Goal: Information Seeking & Learning: Learn about a topic

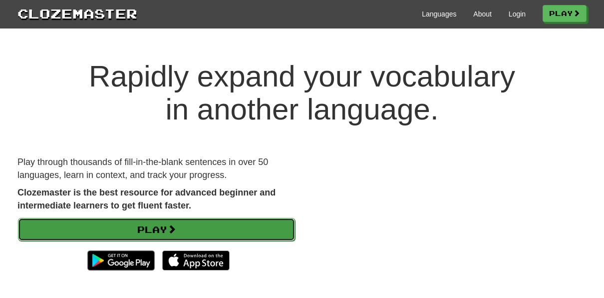
click at [192, 224] on link "Play" at bounding box center [156, 229] width 277 height 23
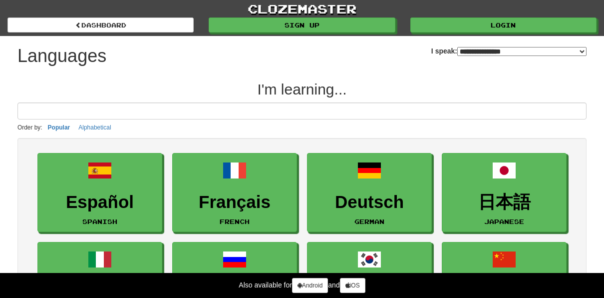
select select "*******"
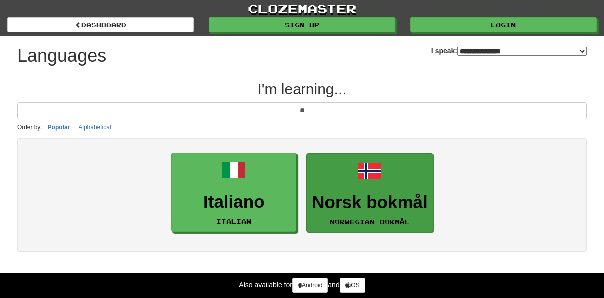
type input "**"
click at [352, 178] on link "Norsk bokmål Norwegian Bokmål" at bounding box center [370, 192] width 126 height 79
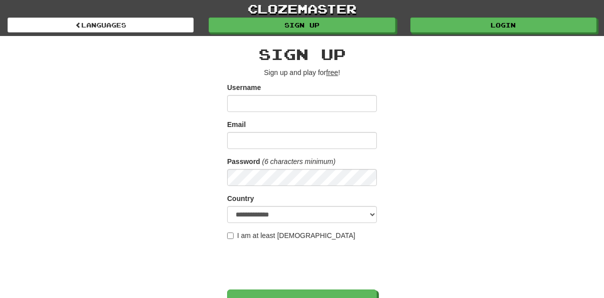
click at [277, 109] on input "Username" at bounding box center [302, 103] width 150 height 17
type input "**********"
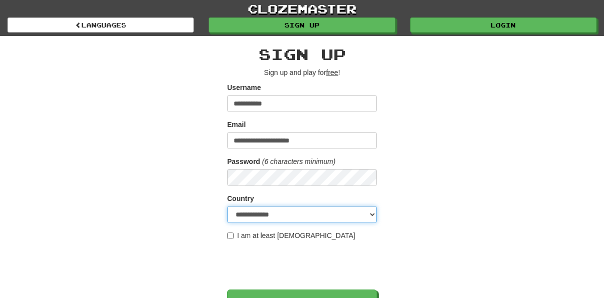
select select "**"
click at [234, 239] on label "I am at least 16 years old" at bounding box center [291, 235] width 128 height 10
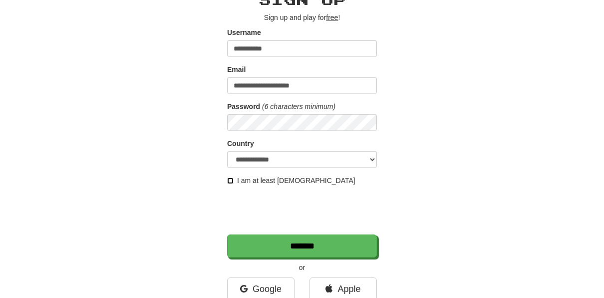
scroll to position [56, 0]
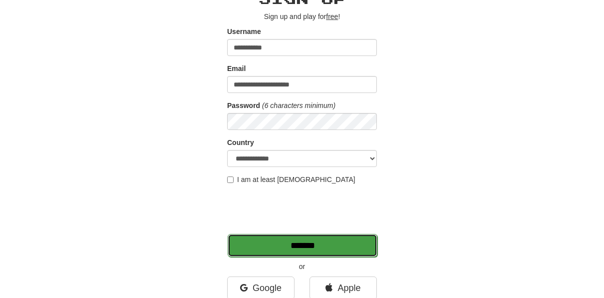
click at [246, 239] on input "*******" at bounding box center [303, 245] width 150 height 23
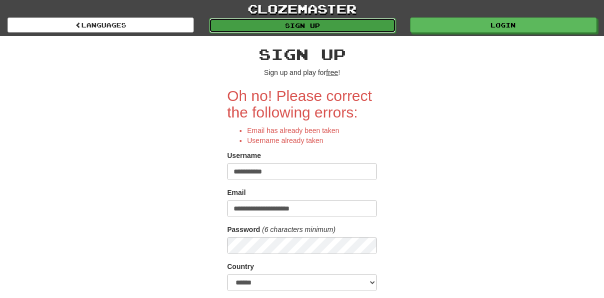
click at [293, 27] on link "Sign up" at bounding box center [302, 25] width 186 height 15
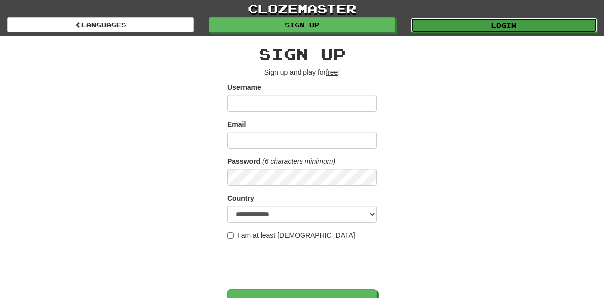
click at [444, 24] on link "Login" at bounding box center [504, 25] width 186 height 15
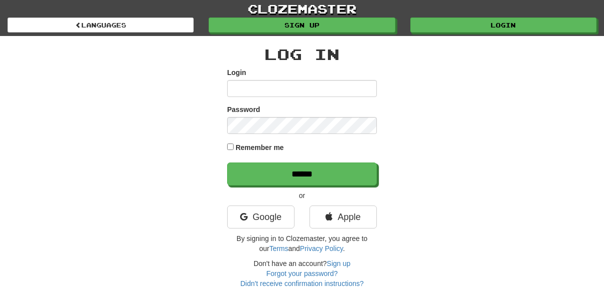
click at [334, 89] on input "Login" at bounding box center [302, 88] width 150 height 17
type input "**********"
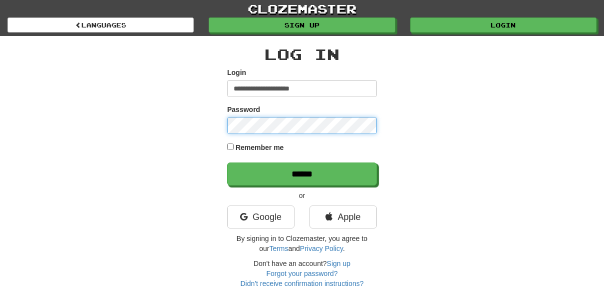
click at [227, 162] on input "******" at bounding box center [302, 173] width 150 height 23
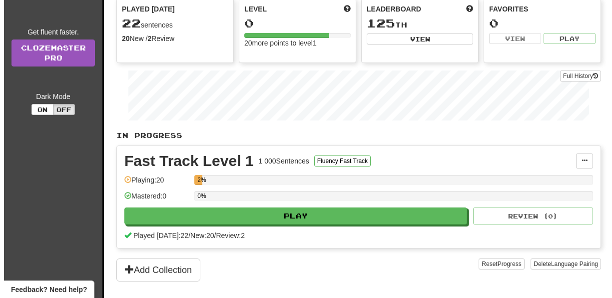
scroll to position [118, 0]
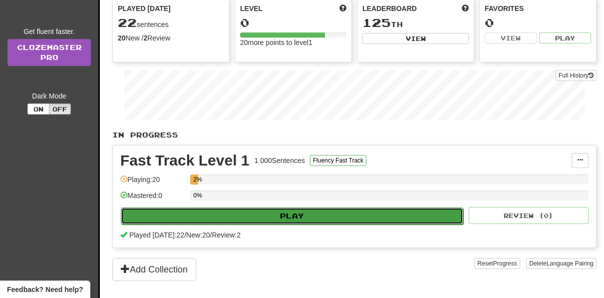
click at [361, 211] on button "Play" at bounding box center [292, 215] width 343 height 17
select select "**"
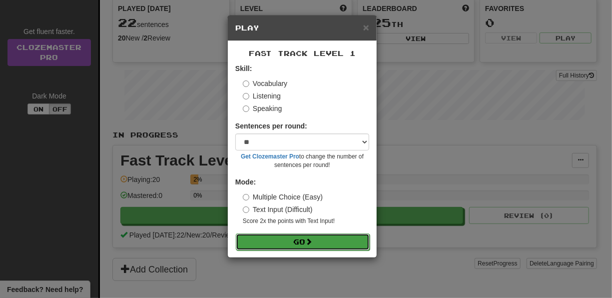
click at [294, 241] on button "Go" at bounding box center [303, 241] width 134 height 17
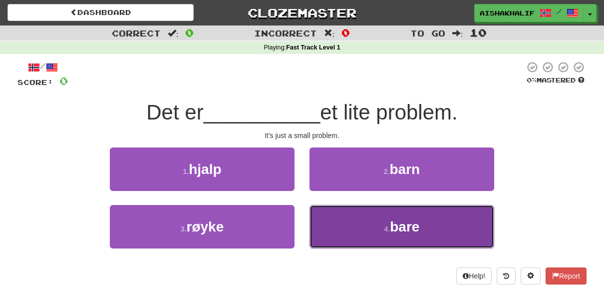
click at [336, 218] on button "4 . bare" at bounding box center [402, 226] width 185 height 43
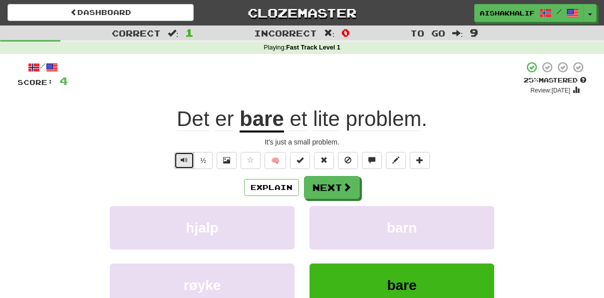
click at [181, 162] on button "Text-to-speech controls" at bounding box center [184, 160] width 20 height 17
click at [206, 167] on button "½" at bounding box center [203, 160] width 19 height 17
click at [205, 167] on button "½" at bounding box center [203, 160] width 19 height 17
click at [184, 161] on span "Text-to-speech controls" at bounding box center [184, 159] width 7 height 7
click at [382, 193] on div "Explain Next" at bounding box center [301, 187] width 569 height 23
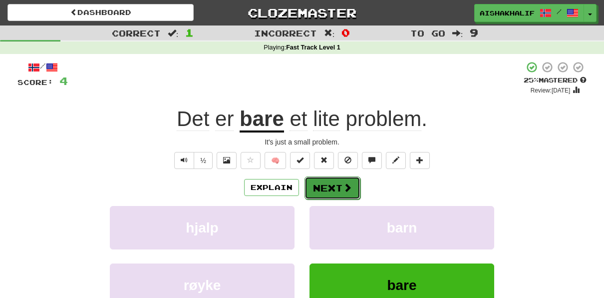
click at [348, 186] on span at bounding box center [347, 187] width 9 height 9
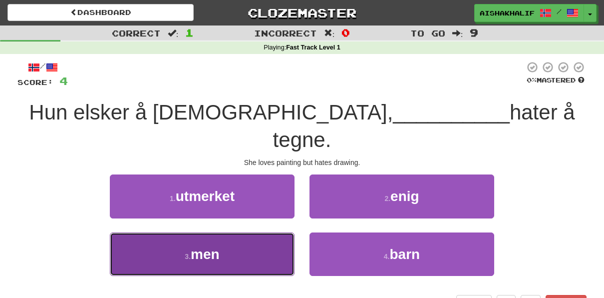
click at [252, 235] on button "3 . men" at bounding box center [202, 253] width 185 height 43
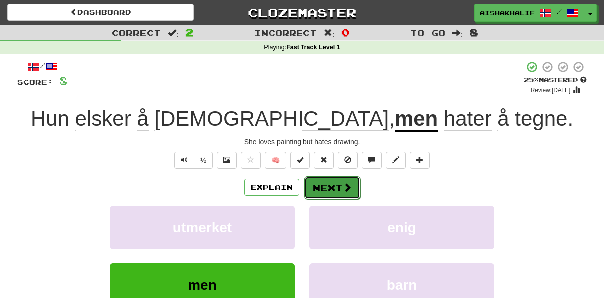
click at [322, 190] on button "Next" at bounding box center [333, 187] width 56 height 23
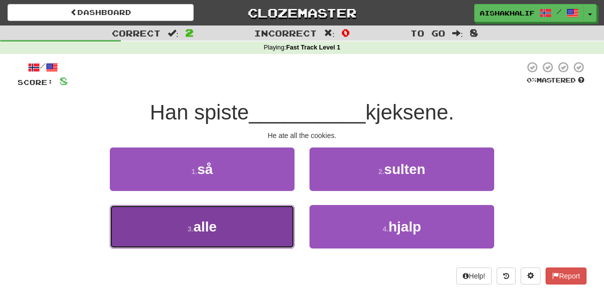
click at [259, 221] on button "3 . alle" at bounding box center [202, 226] width 185 height 43
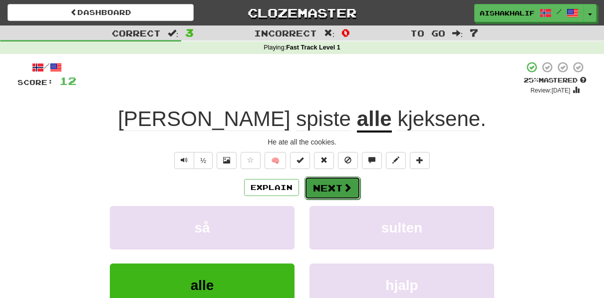
click at [308, 193] on button "Next" at bounding box center [333, 187] width 56 height 23
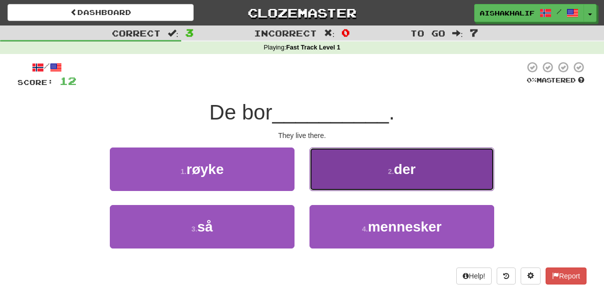
click at [335, 176] on button "2 . der" at bounding box center [402, 168] width 185 height 43
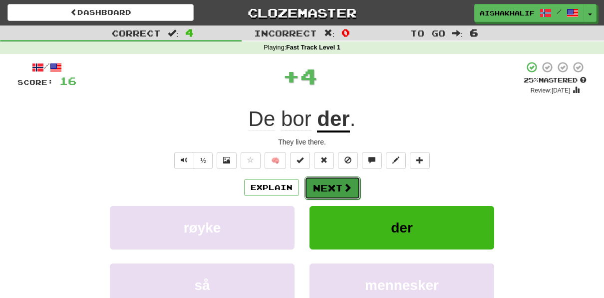
click at [330, 184] on button "Next" at bounding box center [333, 187] width 56 height 23
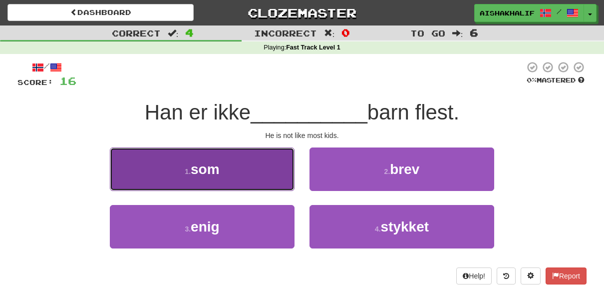
click at [271, 179] on button "1 . som" at bounding box center [202, 168] width 185 height 43
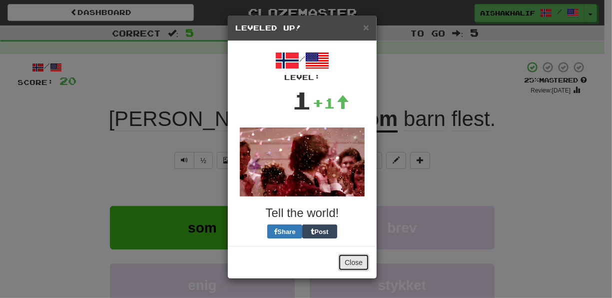
click at [353, 261] on button "Close" at bounding box center [353, 262] width 31 height 17
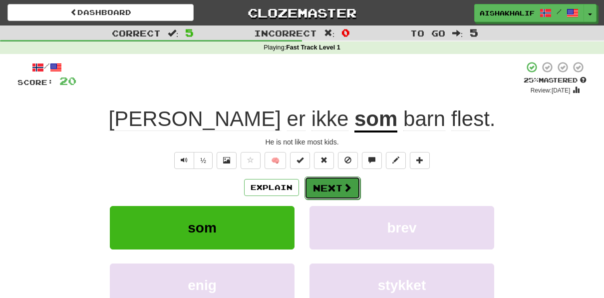
click at [319, 193] on button "Next" at bounding box center [333, 187] width 56 height 23
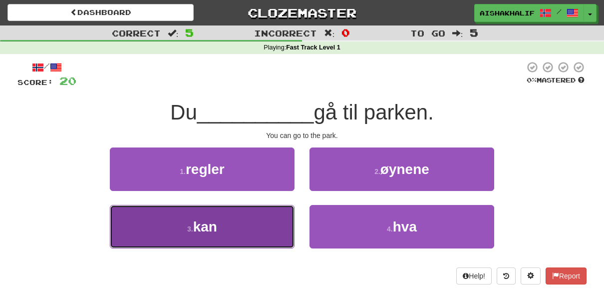
click at [265, 231] on button "3 . kan" at bounding box center [202, 226] width 185 height 43
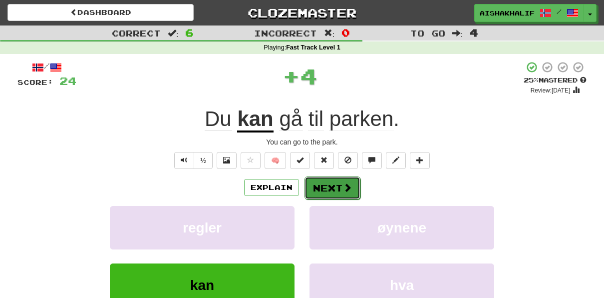
click at [321, 196] on button "Next" at bounding box center [333, 187] width 56 height 23
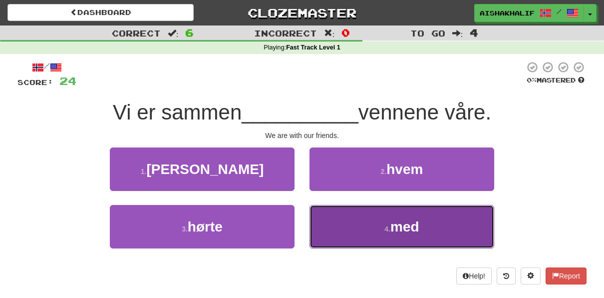
click at [352, 242] on button "4 . med" at bounding box center [402, 226] width 185 height 43
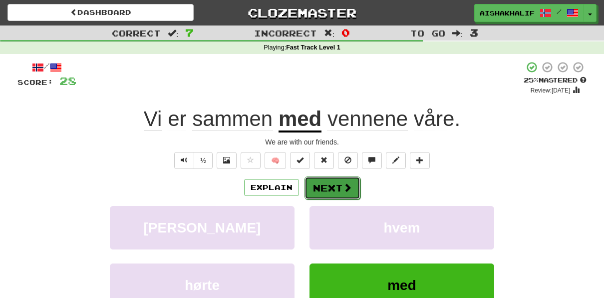
click at [339, 195] on button "Next" at bounding box center [333, 187] width 56 height 23
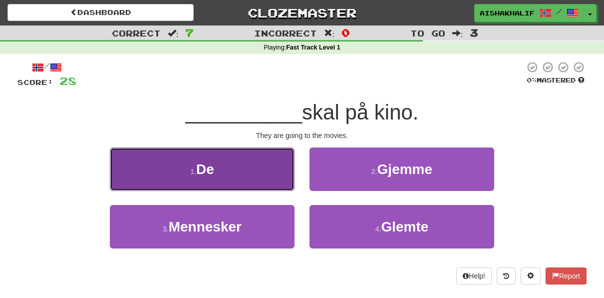
click at [271, 166] on button "1 . De" at bounding box center [202, 168] width 185 height 43
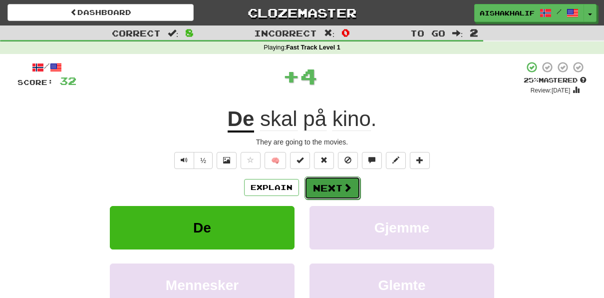
click at [325, 197] on button "Next" at bounding box center [333, 187] width 56 height 23
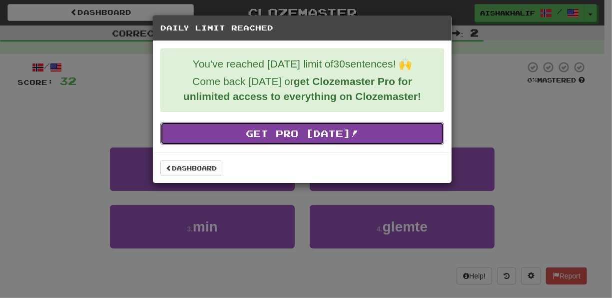
click at [282, 137] on link "Get Pro Today!" at bounding box center [302, 133] width 284 height 23
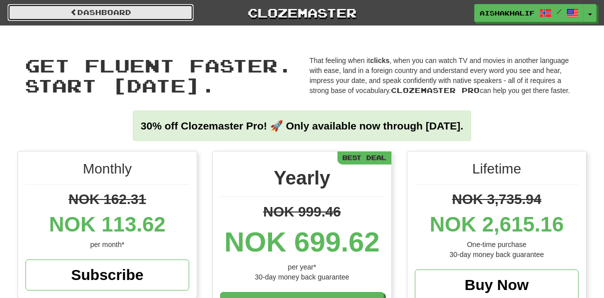
click at [100, 7] on link "Dashboard" at bounding box center [100, 12] width 186 height 17
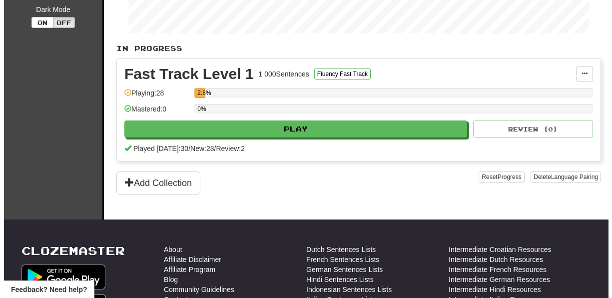
scroll to position [206, 0]
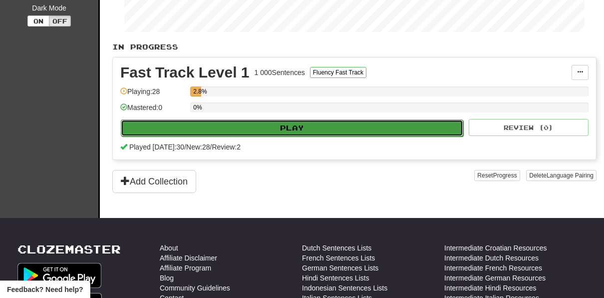
click at [240, 119] on button "Play" at bounding box center [292, 127] width 343 height 17
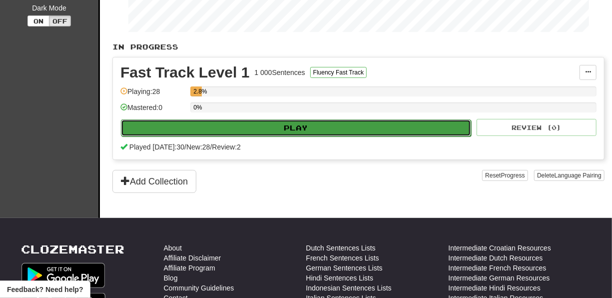
select select "**"
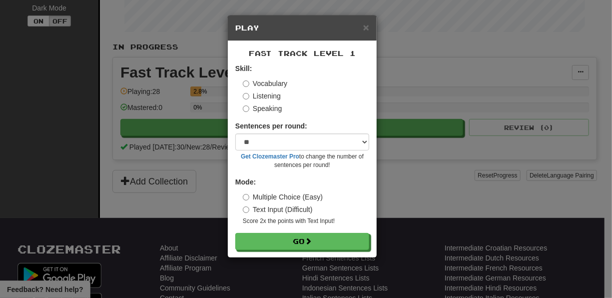
click at [271, 97] on label "Listening" at bounding box center [262, 96] width 38 height 10
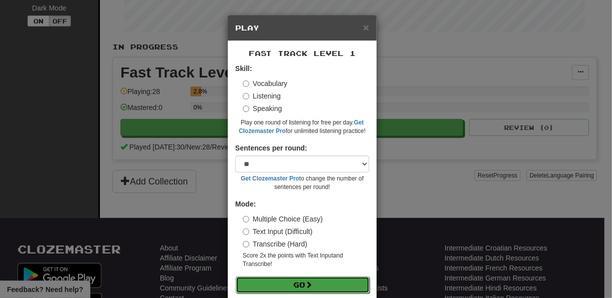
click at [280, 279] on button "Go" at bounding box center [303, 284] width 134 height 17
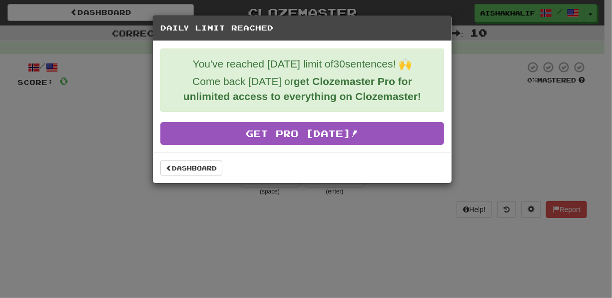
click at [242, 217] on div "Daily Limit Reached You've reached [DATE] limit of 30 sentences! 🙌 Come back [D…" at bounding box center [306, 149] width 612 height 298
click at [217, 173] on link "Dashboard" at bounding box center [191, 167] width 62 height 15
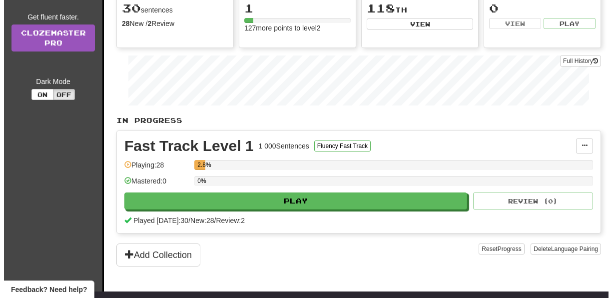
scroll to position [133, 0]
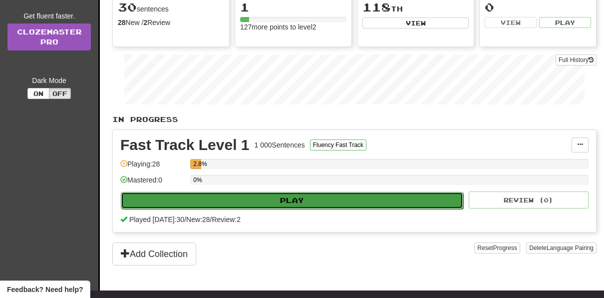
click at [178, 197] on button "Play" at bounding box center [292, 200] width 343 height 17
select select "**"
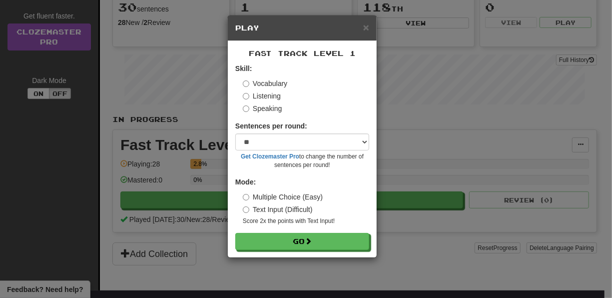
click at [267, 98] on label "Listening" at bounding box center [262, 96] width 38 height 10
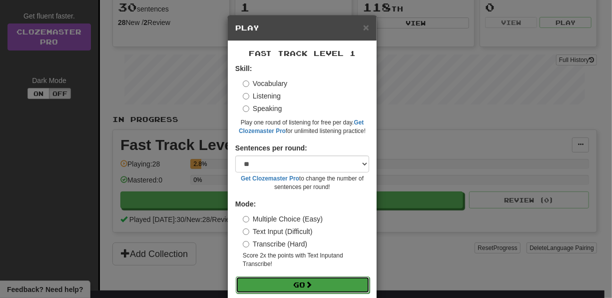
click at [281, 286] on button "Go" at bounding box center [303, 284] width 134 height 17
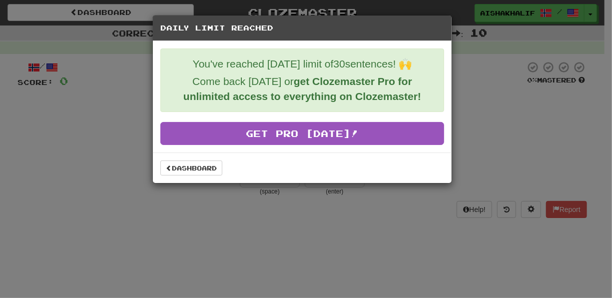
click at [291, 277] on div "Daily Limit Reached You've reached today's limit of 30 sentences! 🙌 Come back t…" at bounding box center [306, 149] width 612 height 298
drag, startPoint x: 291, startPoint y: 277, endPoint x: 223, endPoint y: 256, distance: 71.1
click at [223, 256] on div "Daily Limit Reached You've reached today's limit of 30 sentences! 🙌 Come back t…" at bounding box center [306, 149] width 612 height 298
click at [516, 77] on div "Daily Limit Reached You've reached today's limit of 30 sentences! 🙌 Come back t…" at bounding box center [306, 149] width 612 height 298
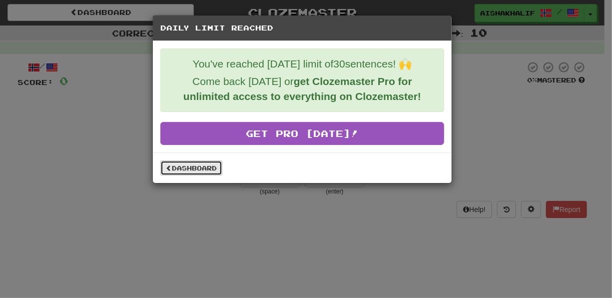
click at [198, 166] on link "Dashboard" at bounding box center [191, 167] width 62 height 15
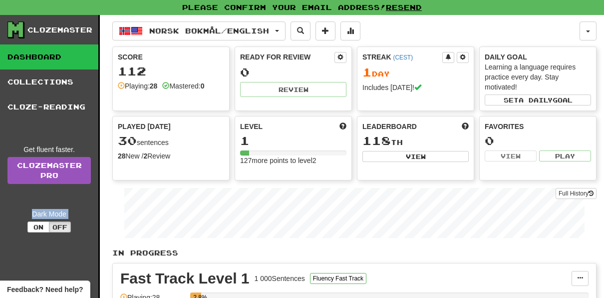
drag, startPoint x: 75, startPoint y: 139, endPoint x: 128, endPoint y: -10, distance: 158.5
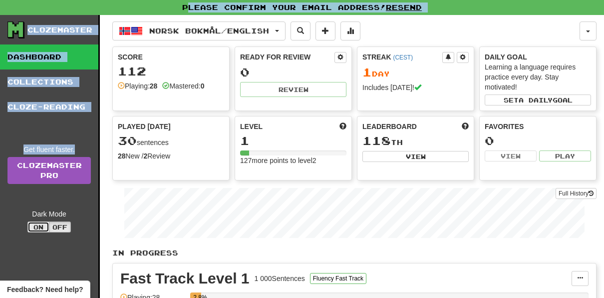
click at [43, 227] on button "On" at bounding box center [38, 226] width 22 height 11
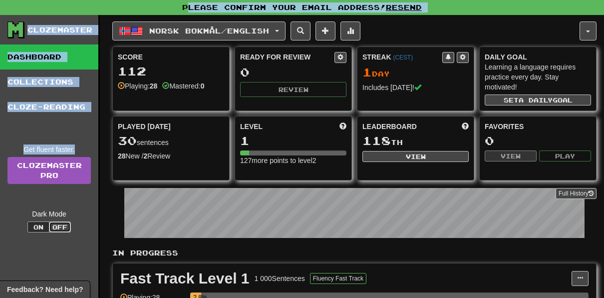
click at [65, 226] on button "Off" at bounding box center [60, 226] width 22 height 11
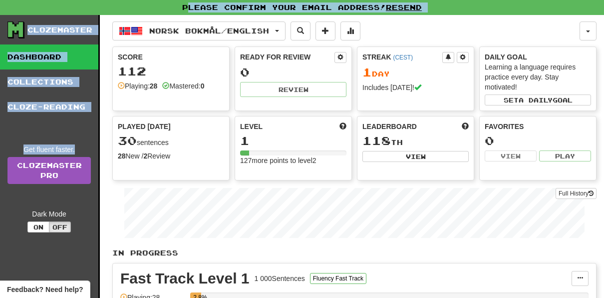
click at [40, 32] on div "Clozemaster" at bounding box center [59, 30] width 65 height 10
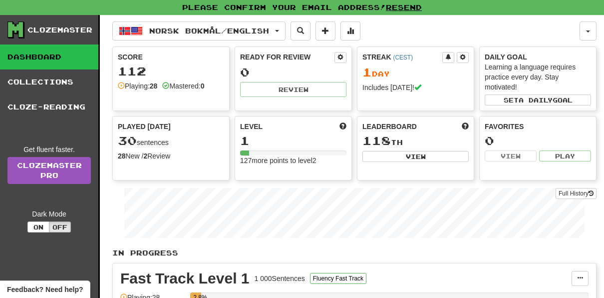
click at [19, 29] on icon at bounding box center [15, 29] width 15 height 15
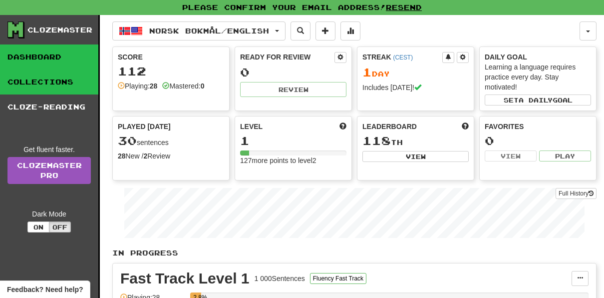
click at [26, 81] on link "Collections" at bounding box center [49, 81] width 98 height 25
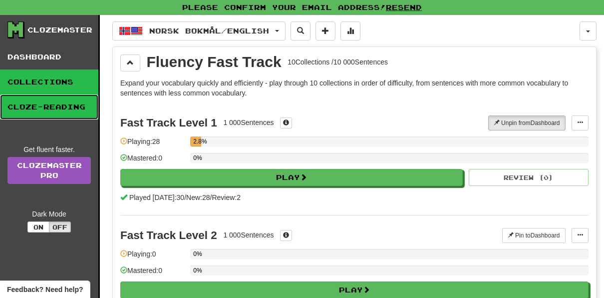
click at [42, 110] on link "Cloze-Reading" at bounding box center [49, 106] width 98 height 25
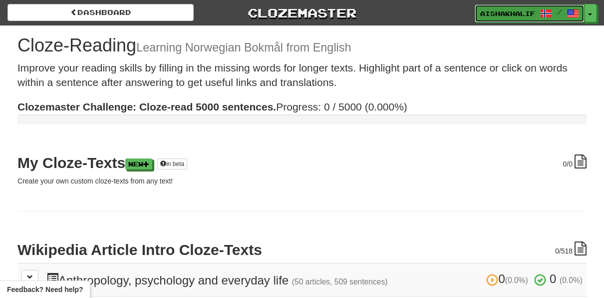
click at [512, 11] on span "Aishakhalif" at bounding box center [508, 13] width 55 height 9
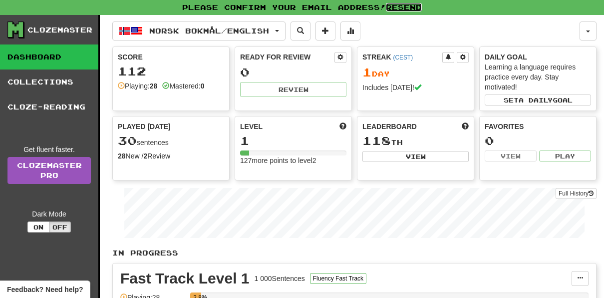
click at [397, 6] on link "Resend" at bounding box center [404, 7] width 36 height 8
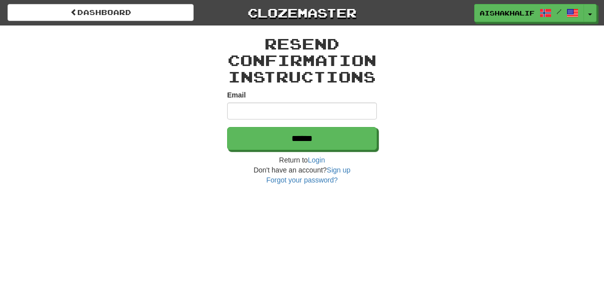
click at [310, 116] on input "Email" at bounding box center [302, 110] width 150 height 17
type input "**********"
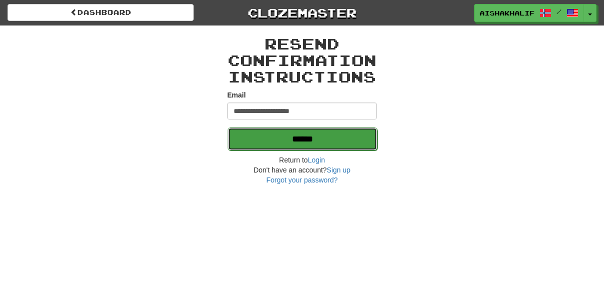
click at [306, 141] on input "******" at bounding box center [303, 138] width 150 height 23
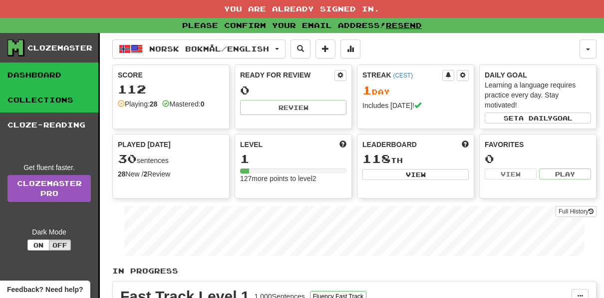
click at [45, 96] on link "Collections" at bounding box center [49, 99] width 98 height 25
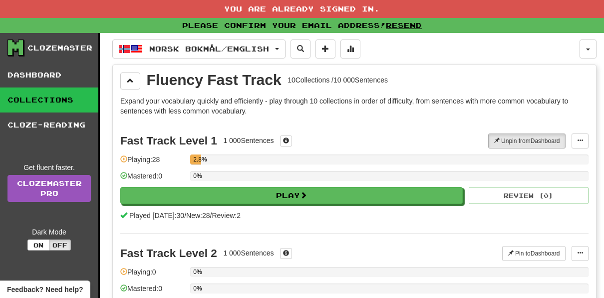
click at [53, 109] on link "Collections" at bounding box center [49, 99] width 98 height 25
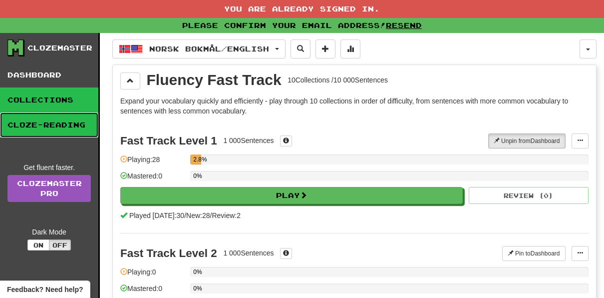
click at [55, 118] on link "Cloze-Reading" at bounding box center [49, 124] width 98 height 25
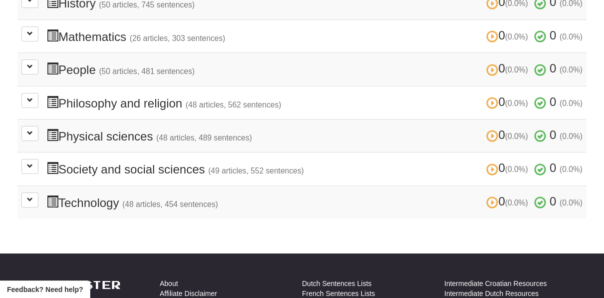
scroll to position [410, 0]
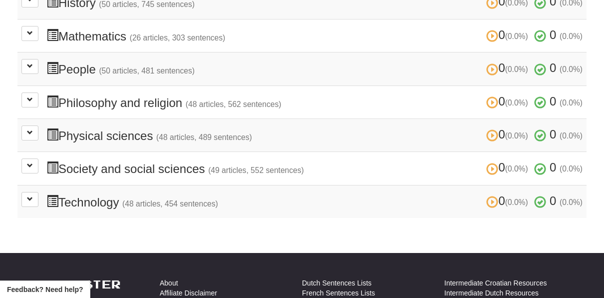
click at [90, 194] on h3 "0 (0.0%) 0 (0.0%) Technology (48 articles, 454 sentences) 0 (0.0%) 0 (0.0%)" at bounding box center [314, 201] width 536 height 14
click at [26, 59] on button at bounding box center [29, 66] width 17 height 15
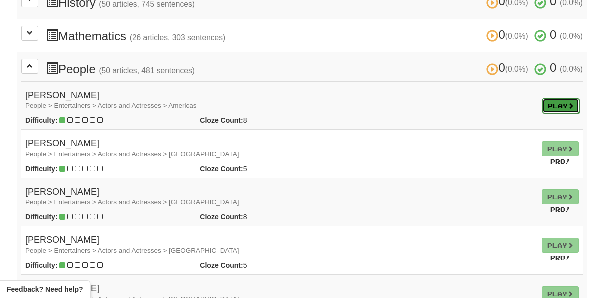
click at [560, 99] on link "Play" at bounding box center [560, 105] width 37 height 15
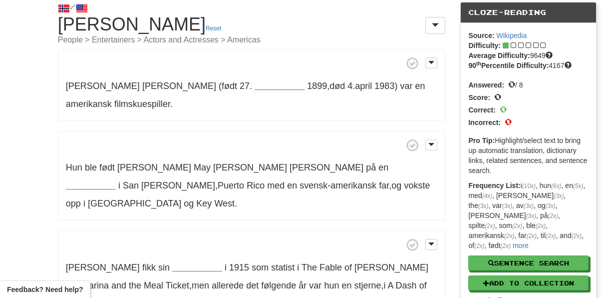
scroll to position [24, 0]
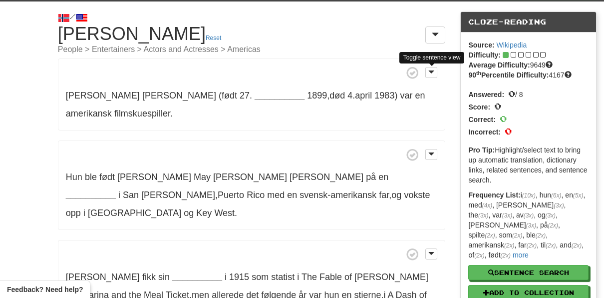
click at [433, 78] on span at bounding box center [252, 72] width 372 height 12
click at [431, 76] on button at bounding box center [432, 72] width 12 height 11
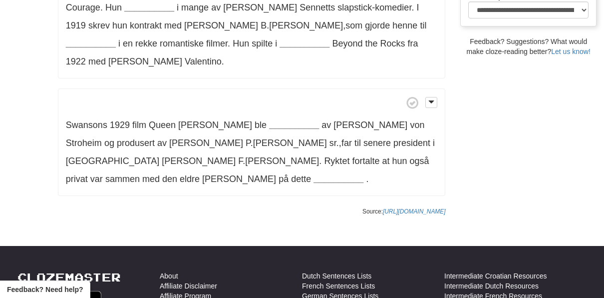
scroll to position [341, 0]
